Goal: Find contact information: Find contact information

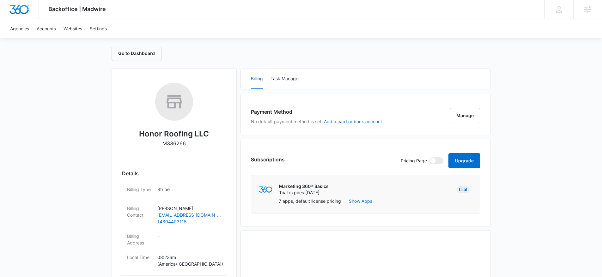
scroll to position [33, 0]
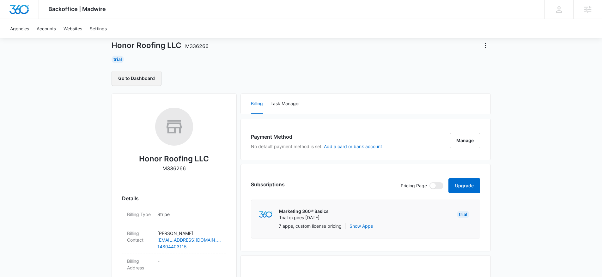
click at [141, 75] on button "Go to Dashboard" at bounding box center [137, 78] width 50 height 15
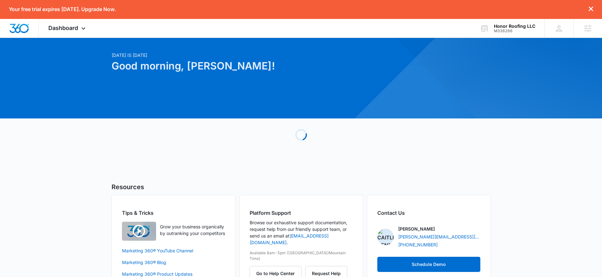
scroll to position [36, 0]
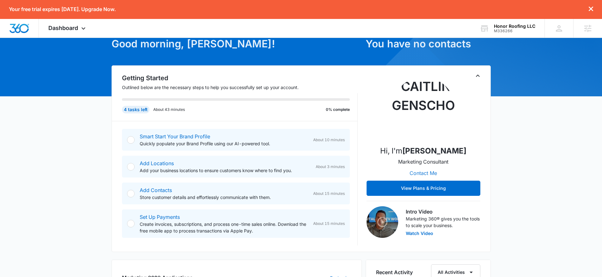
click at [427, 174] on button "Contact Me" at bounding box center [423, 173] width 40 height 15
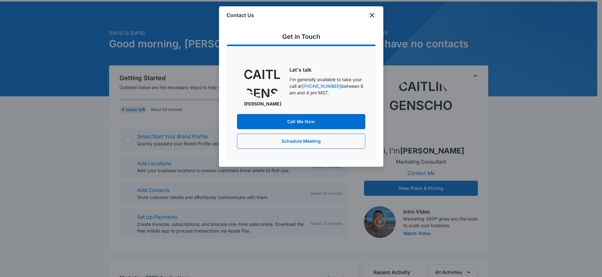
click at [372, 16] on icon "close" at bounding box center [372, 15] width 8 height 8
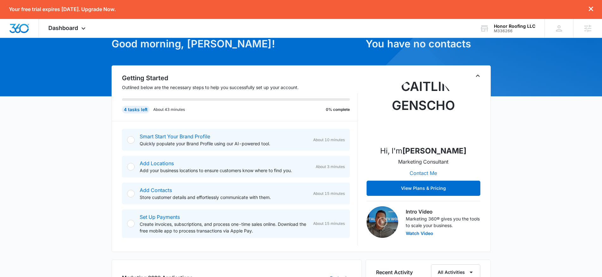
click at [418, 172] on button "Contact Me" at bounding box center [423, 173] width 40 height 15
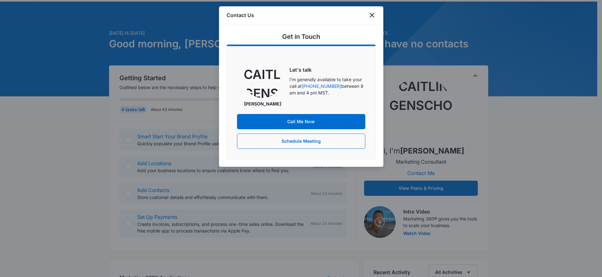
click at [371, 15] on icon "close" at bounding box center [372, 15] width 4 height 4
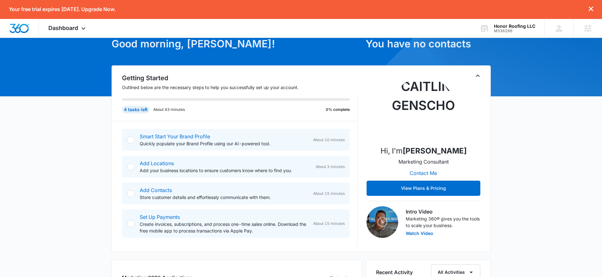
click at [430, 171] on button "Contact Me" at bounding box center [423, 173] width 40 height 15
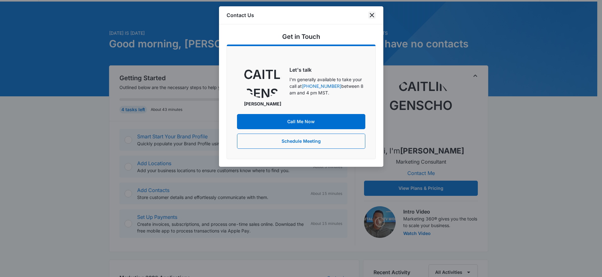
click at [373, 17] on icon "close" at bounding box center [372, 15] width 8 height 8
